Goal: Communication & Community: Answer question/provide support

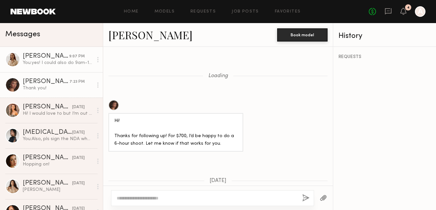
scroll to position [587, 0]
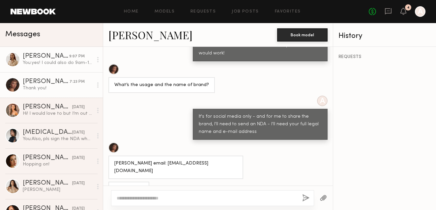
click at [61, 59] on div "[PERSON_NAME]" at bounding box center [46, 56] width 46 height 7
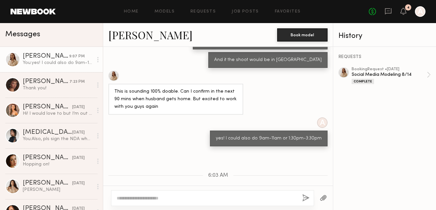
scroll to position [359, 0]
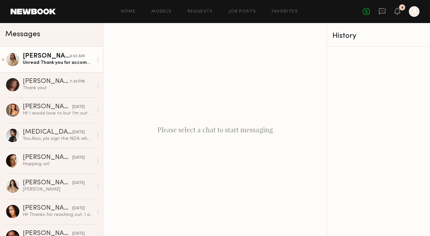
click at [42, 61] on div "Unread: Thank you for accommodating me" at bounding box center [58, 63] width 70 height 6
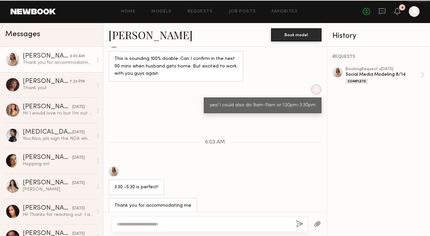
scroll to position [234, 0]
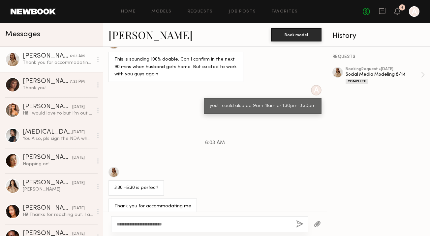
type textarea "**********"
click at [299, 226] on button "button" at bounding box center [299, 224] width 7 height 8
